Goal: Navigation & Orientation: Find specific page/section

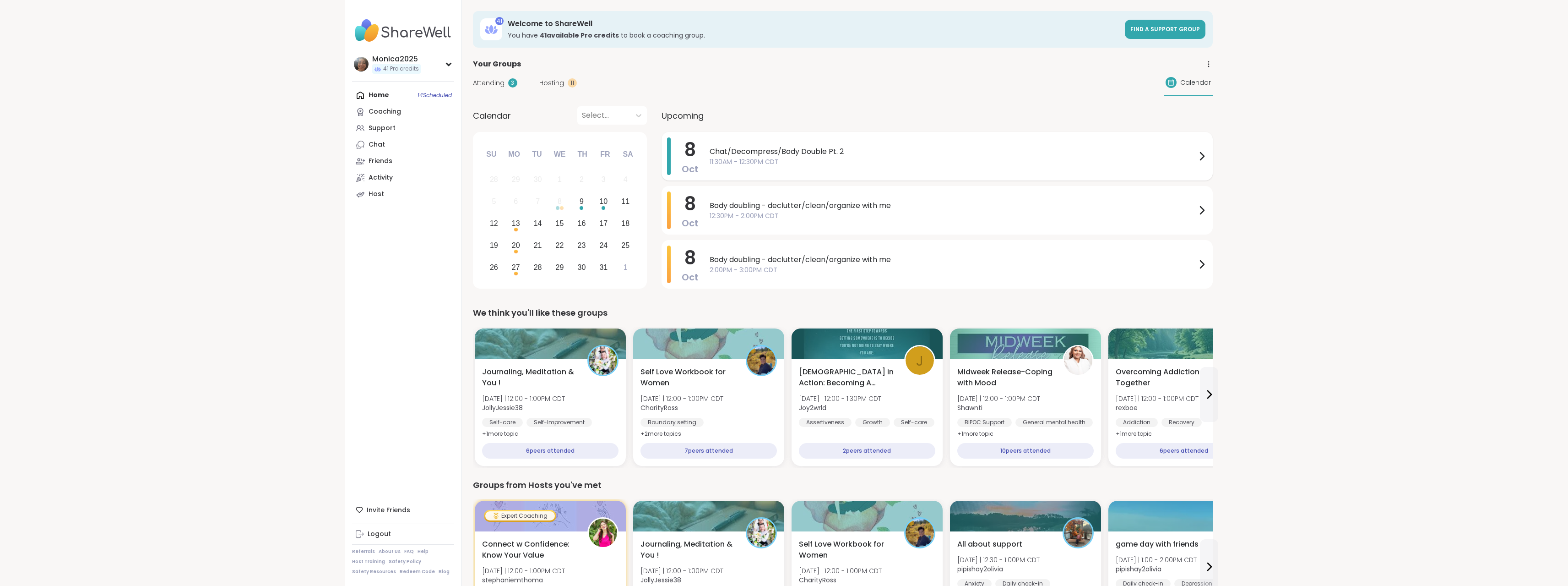
click at [857, 156] on span "Chat/Decompress/Body Double Pt. 2" at bounding box center [952, 151] width 486 height 11
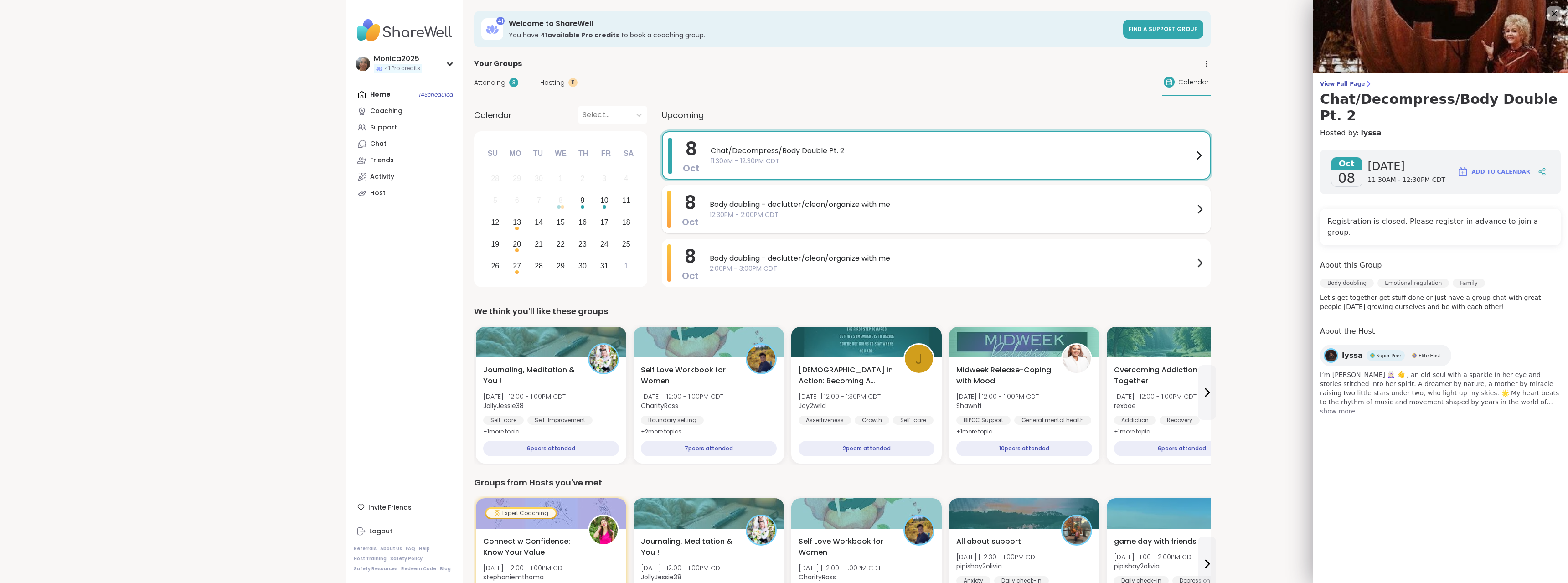
click at [856, 203] on span "Body doubling - declutter/clean/organize with me" at bounding box center [951, 205] width 484 height 11
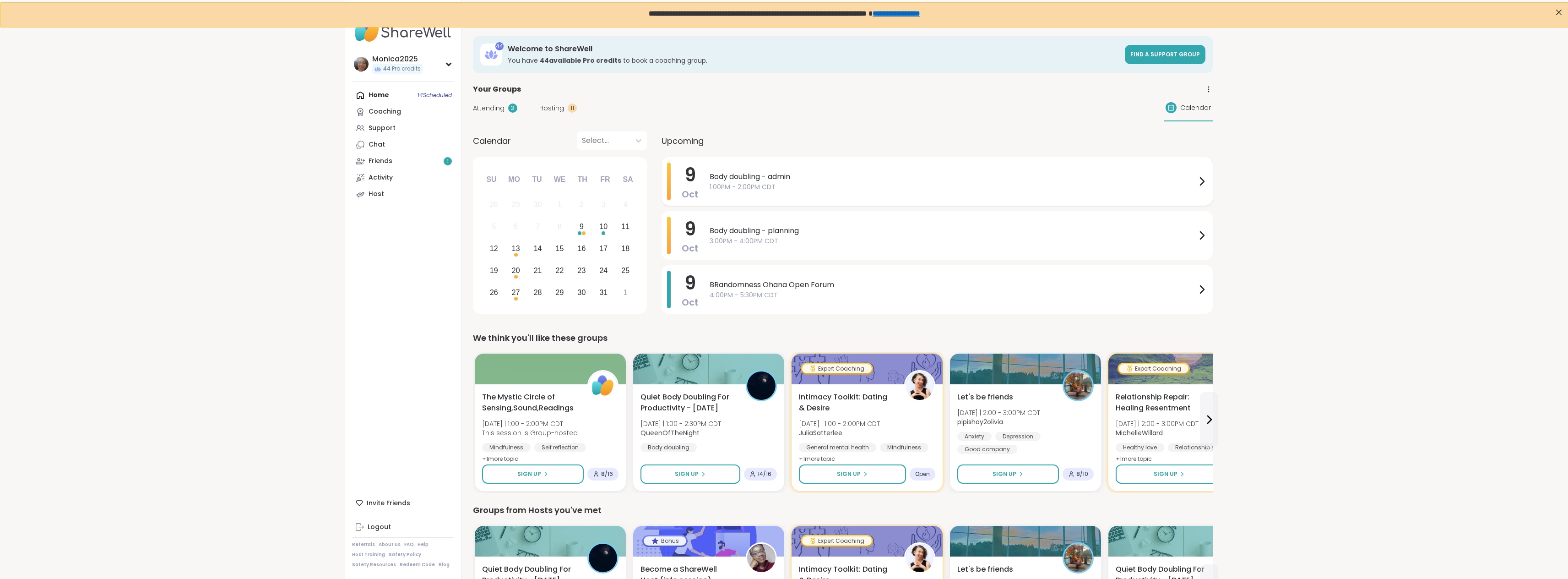
click at [811, 193] on div "Body doubling - admin 1:00PM - 2:00PM CDT" at bounding box center [958, 181] width 497 height 38
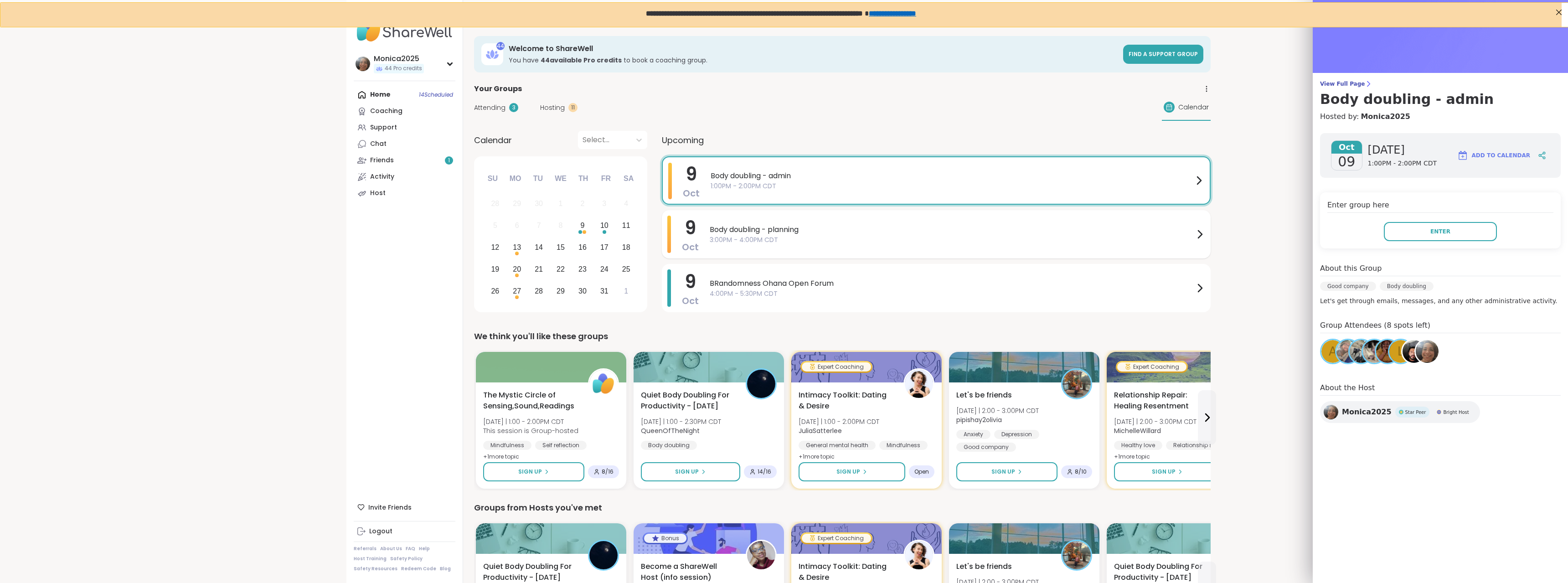
click at [775, 233] on span "Body doubling - planning" at bounding box center [951, 230] width 484 height 11
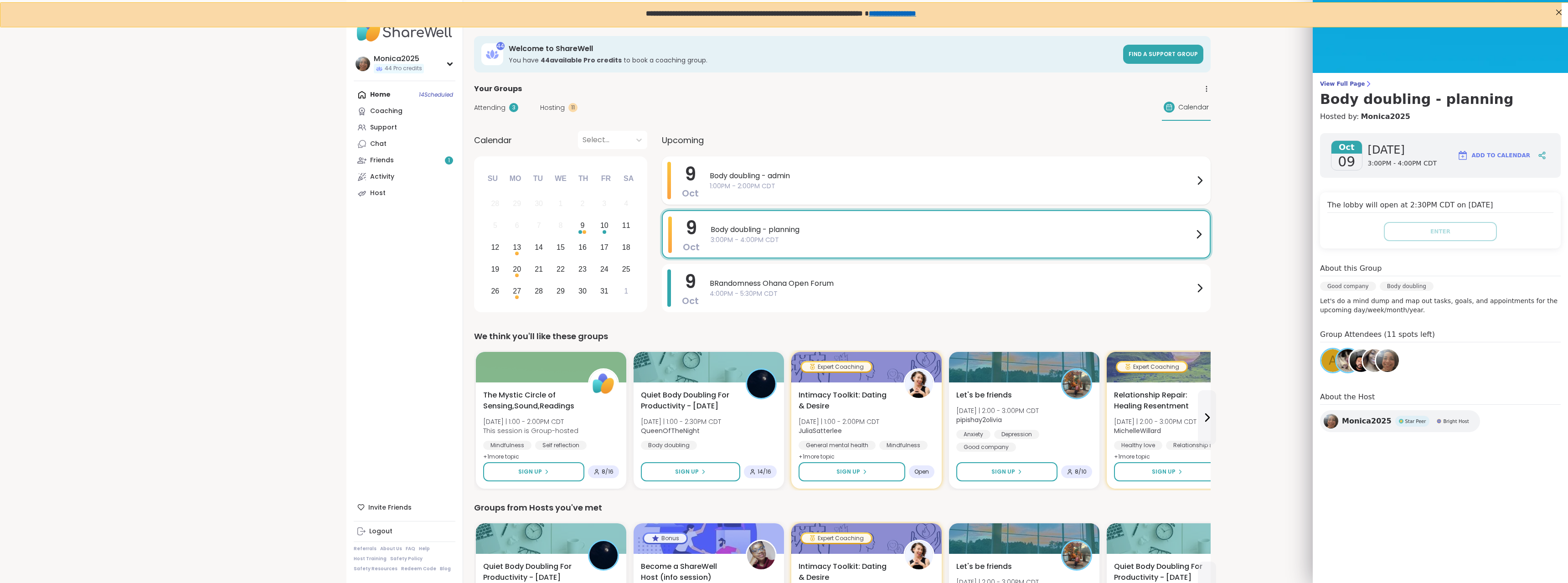
click at [749, 197] on div "Body doubling - admin 1:00PM - 2:00PM CDT" at bounding box center [957, 180] width 495 height 38
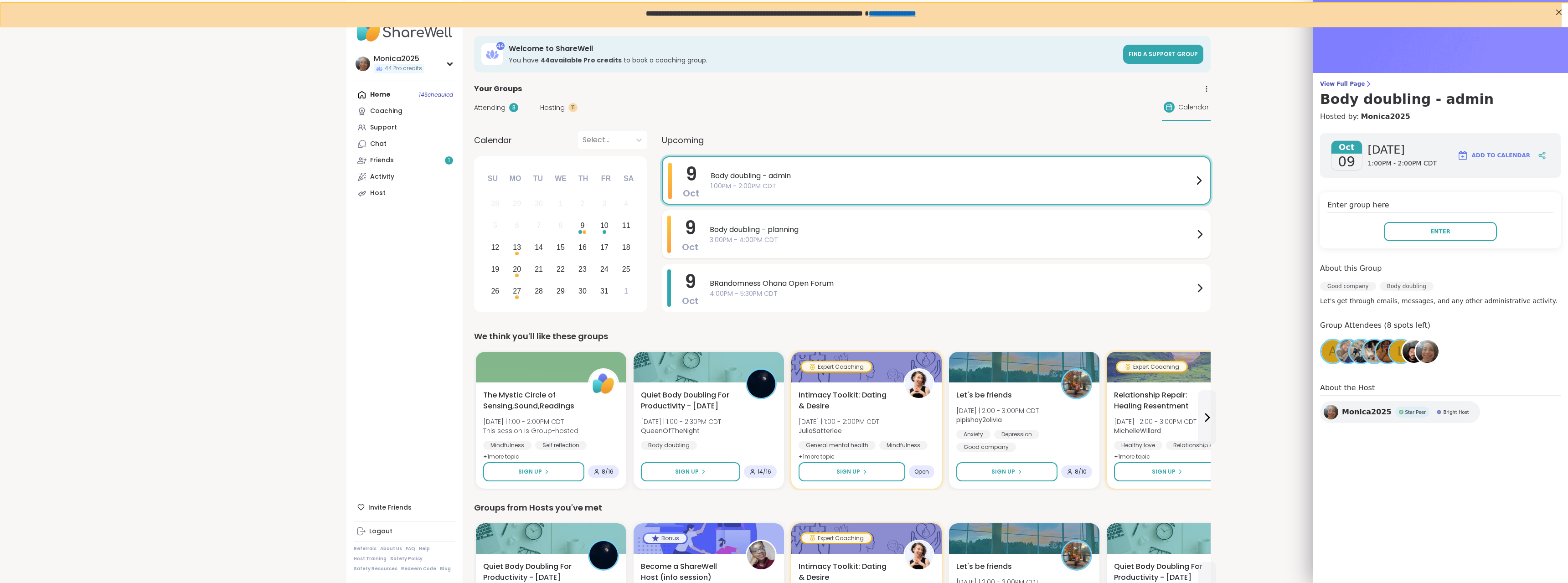
click at [871, 242] on span "3:00PM - 4:00PM CDT" at bounding box center [951, 240] width 484 height 10
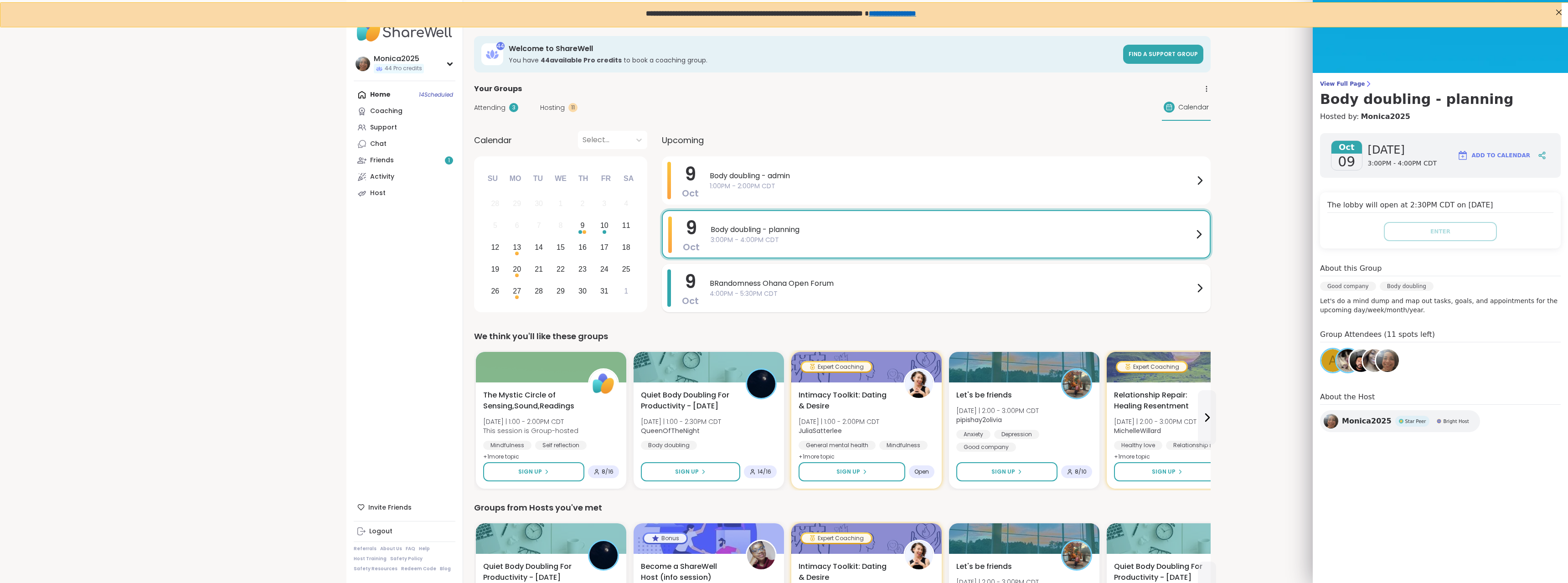
click at [873, 279] on span "BRandomness Ohana Open Forum" at bounding box center [951, 284] width 484 height 11
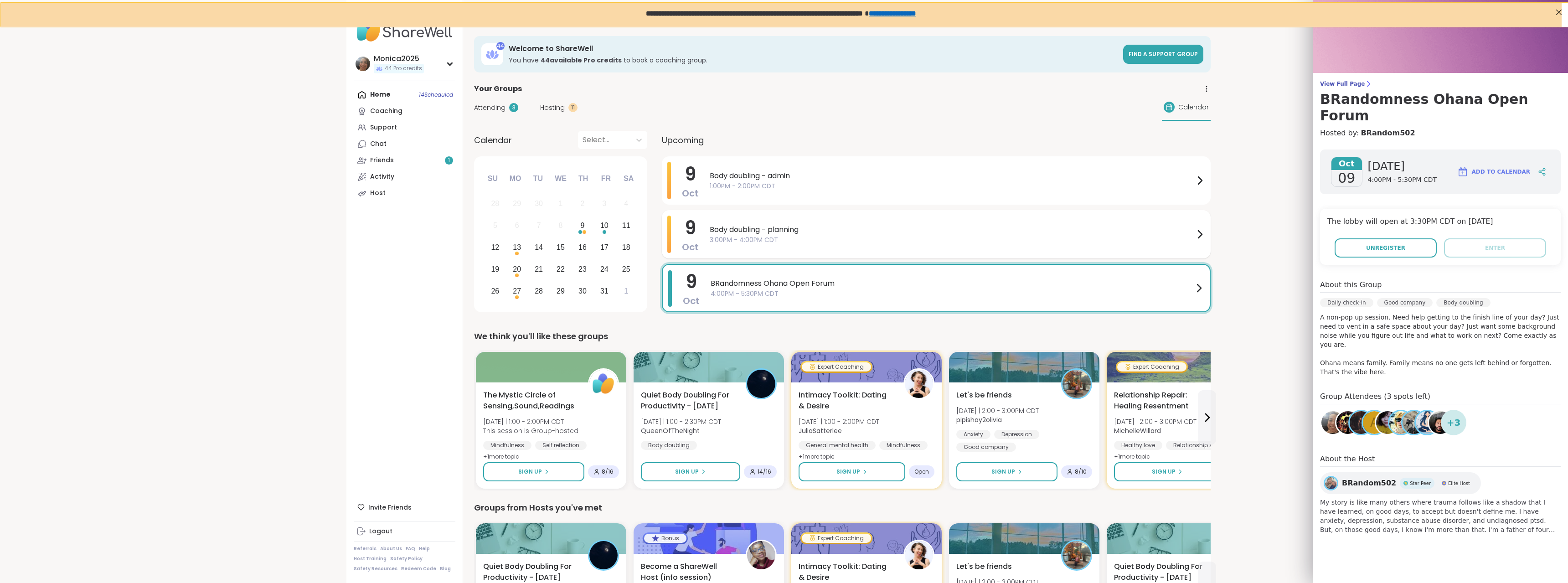
click at [851, 244] on span "3:00PM - 4:00PM CDT" at bounding box center [951, 240] width 484 height 10
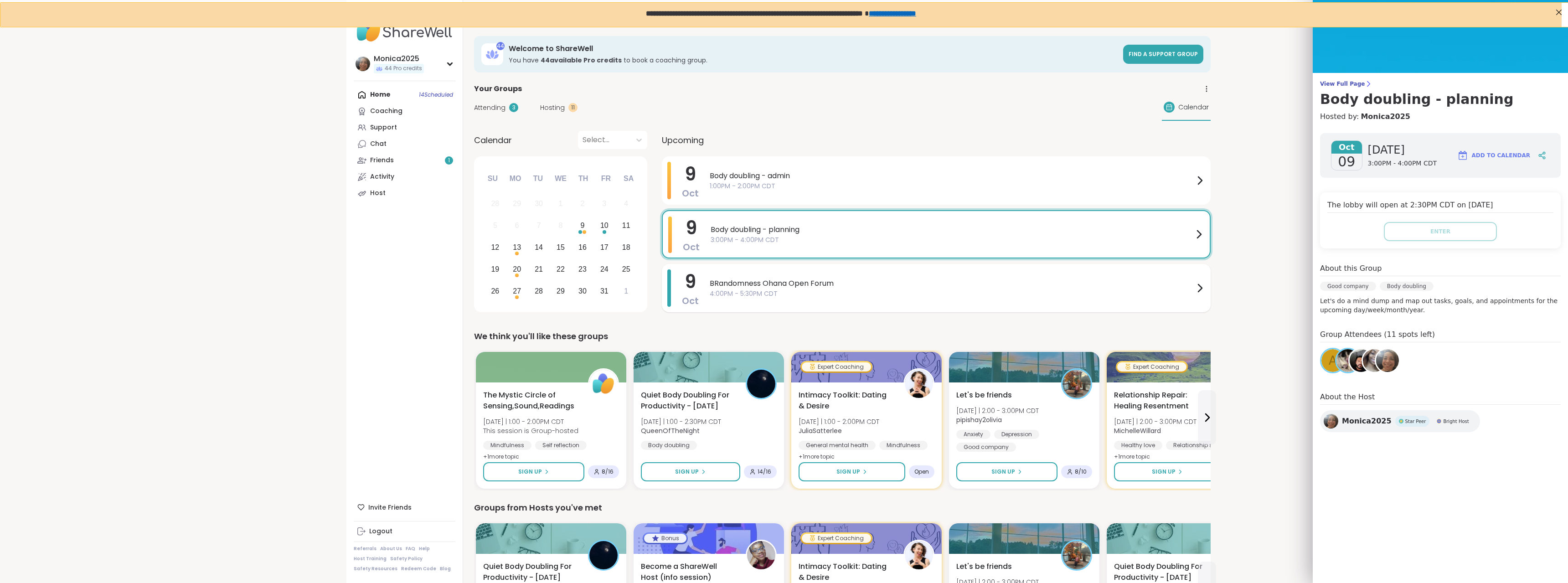
click at [790, 287] on span "BRandomness Ohana Open Forum" at bounding box center [951, 284] width 484 height 11
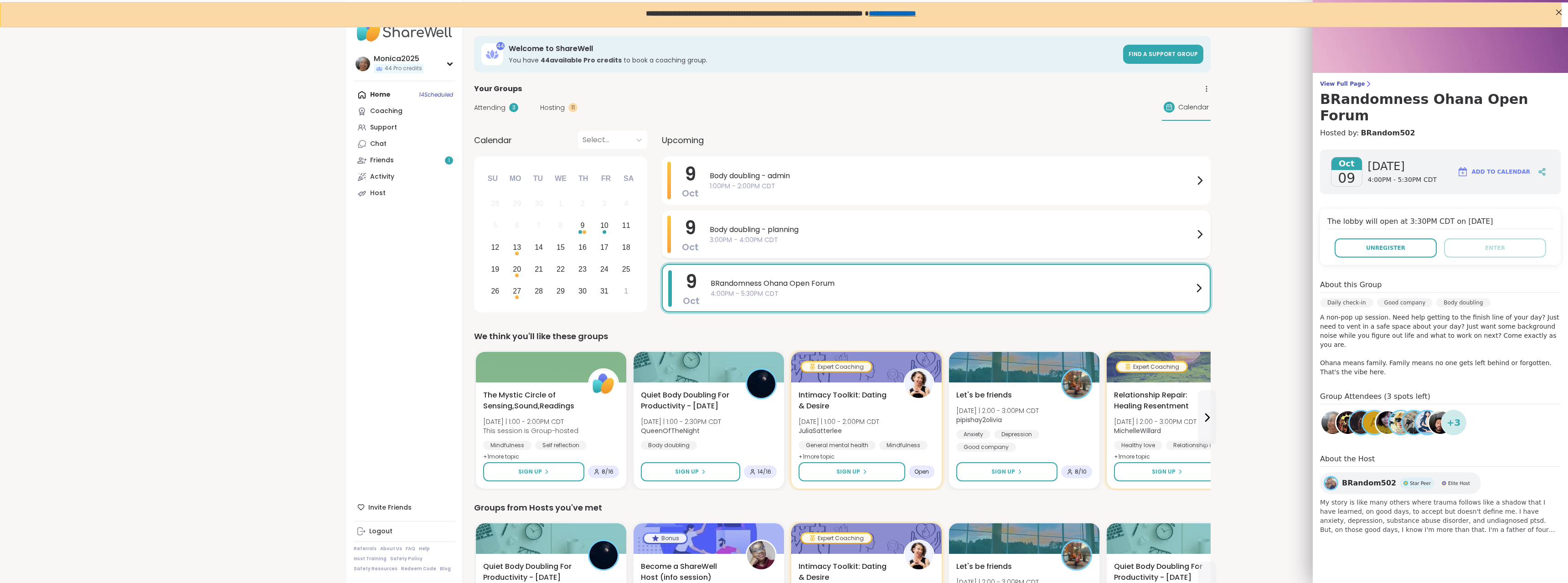
click at [786, 238] on span "3:00PM - 4:00PM CDT" at bounding box center [951, 240] width 484 height 10
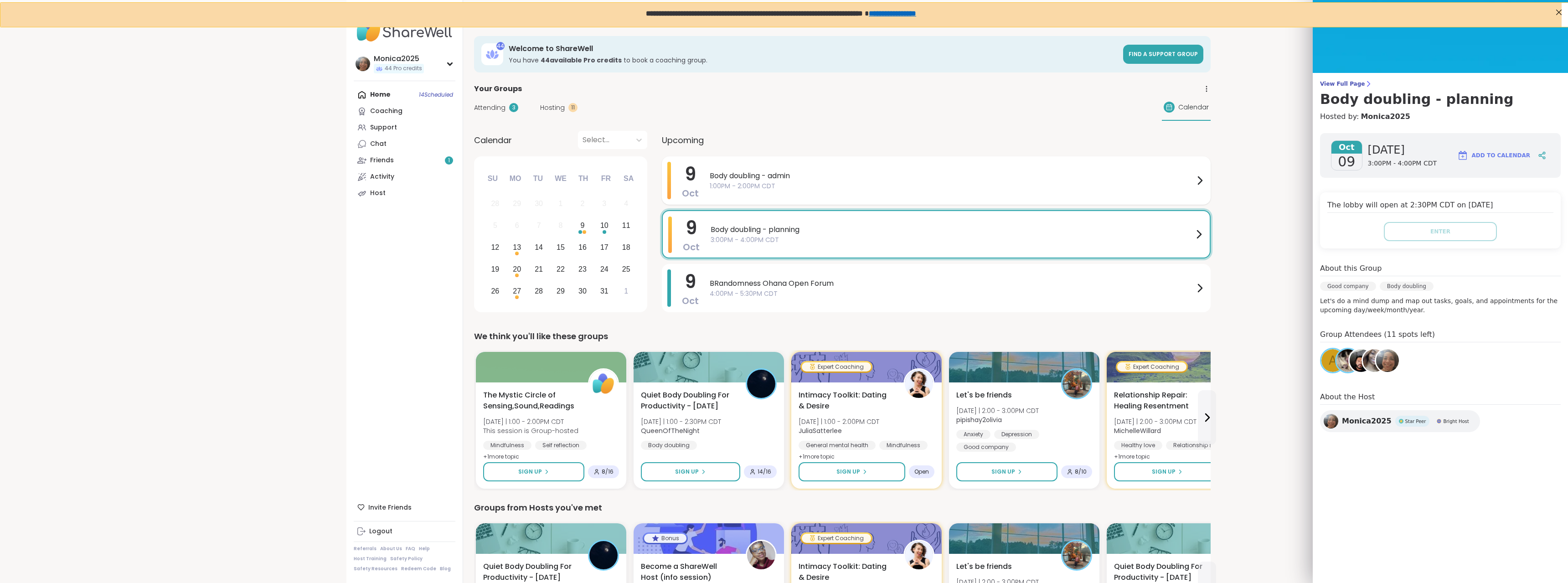
click at [785, 196] on div "Body doubling - admin 1:00PM - 2:00PM CDT" at bounding box center [957, 180] width 495 height 38
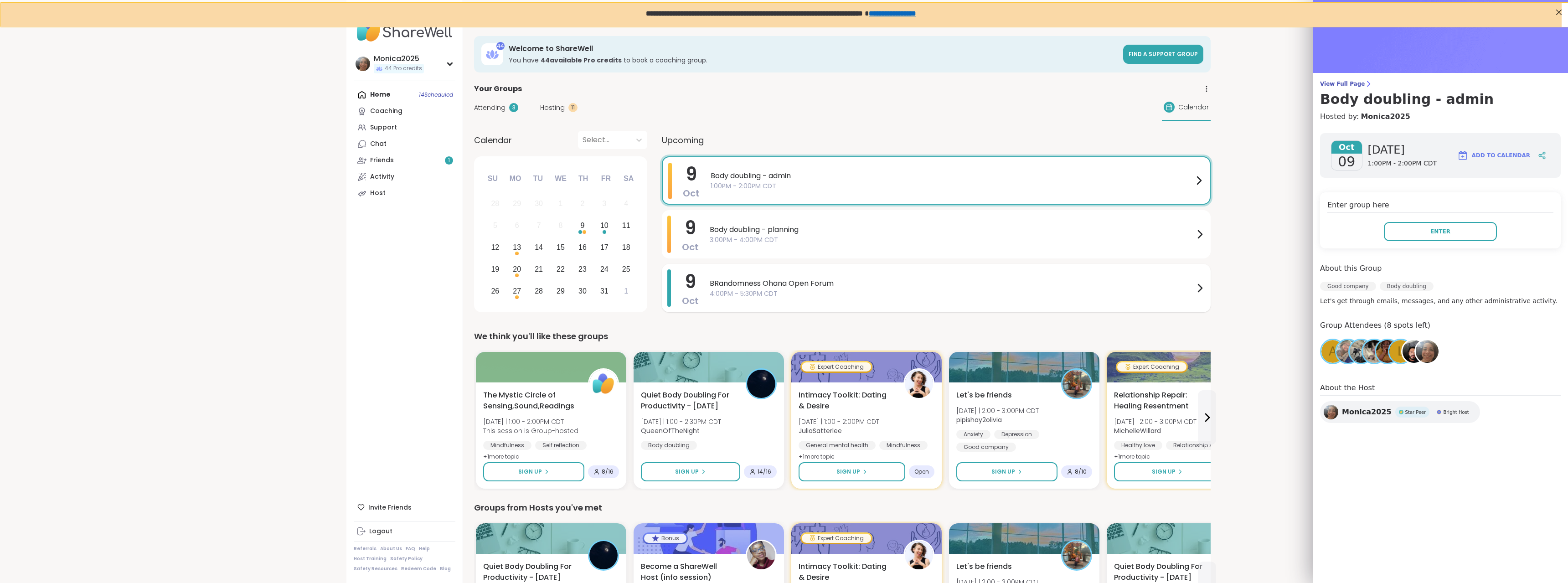
click at [782, 288] on span "BRandomness Ohana Open Forum" at bounding box center [951, 284] width 484 height 11
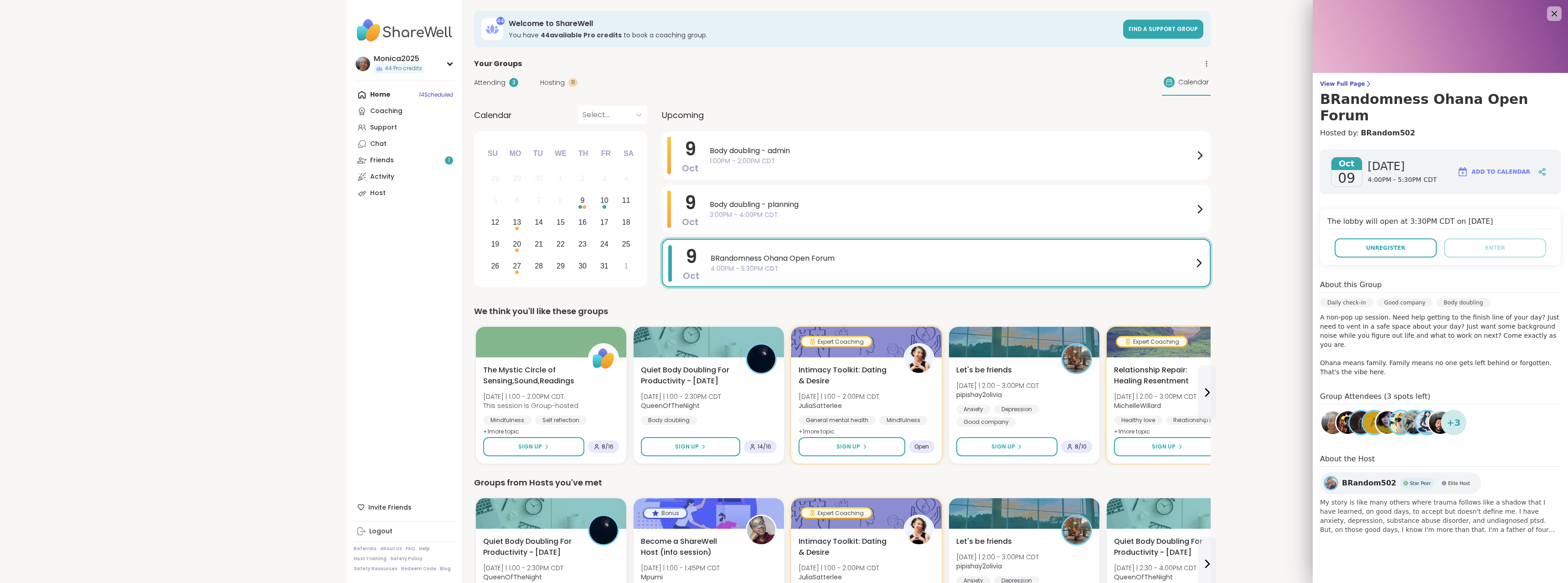
click at [1552, 12] on icon at bounding box center [1554, 14] width 5 height 5
